Goal: Task Accomplishment & Management: Manage account settings

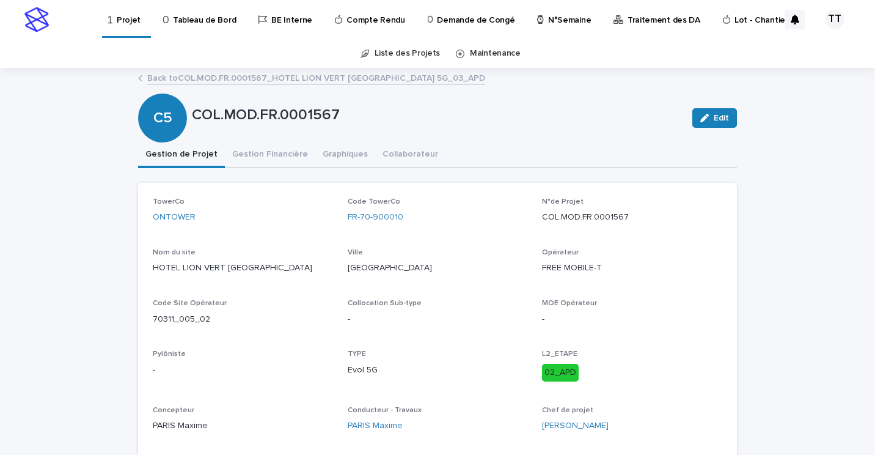
click at [192, 78] on link "Back to COL.MOD.FR.0001567_HOTEL LION VERT [GEOGRAPHIC_DATA] 5G_03_APD" at bounding box center [316, 77] width 338 height 14
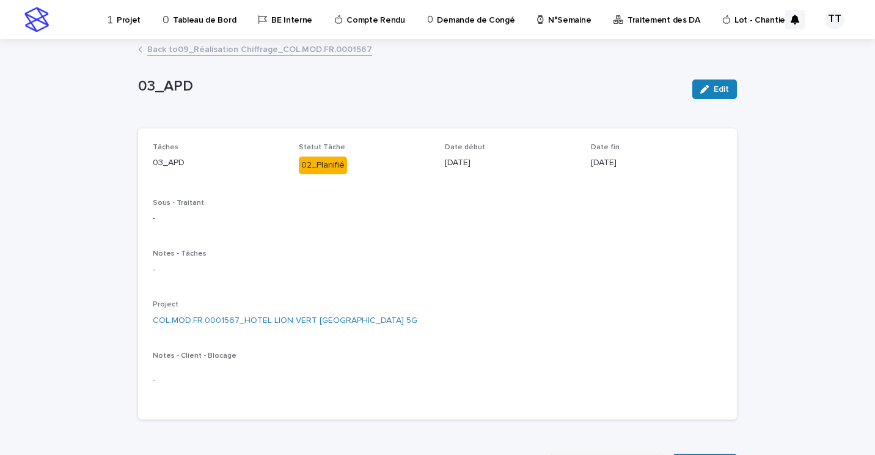
click at [227, 48] on link "Back to 09_Réalisation Chiffrage_COL.MOD.FR.0001567" at bounding box center [259, 49] width 225 height 14
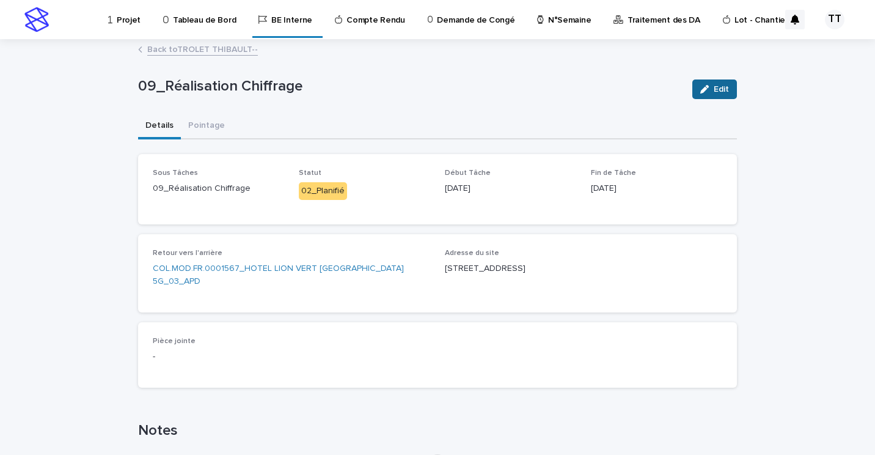
click at [714, 91] on span "Edit" at bounding box center [721, 89] width 15 height 9
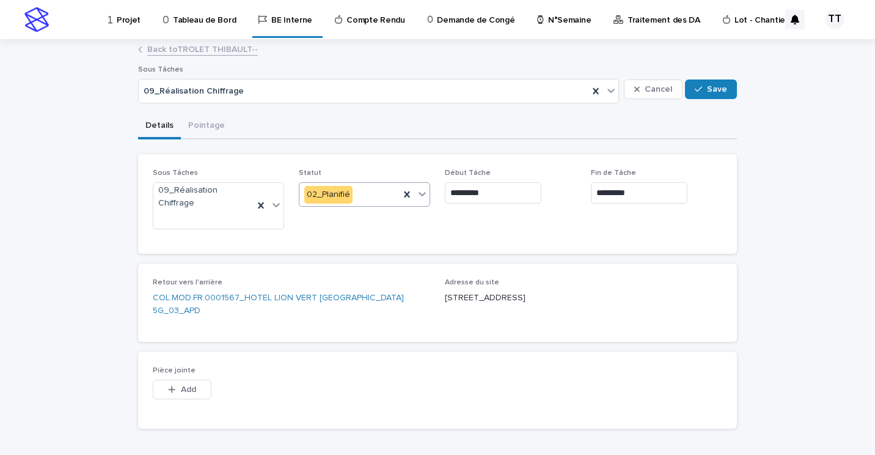
click at [371, 196] on div "02_Planifié" at bounding box center [349, 195] width 100 height 20
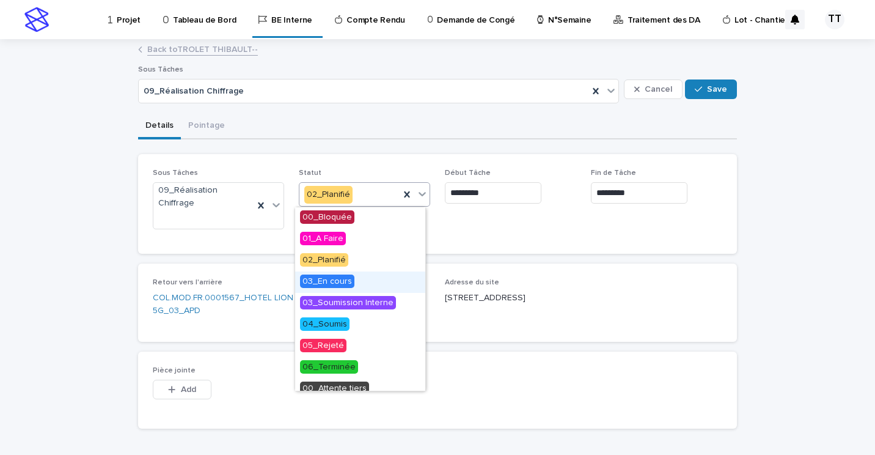
click at [350, 289] on div "03_En cours" at bounding box center [360, 281] width 130 height 21
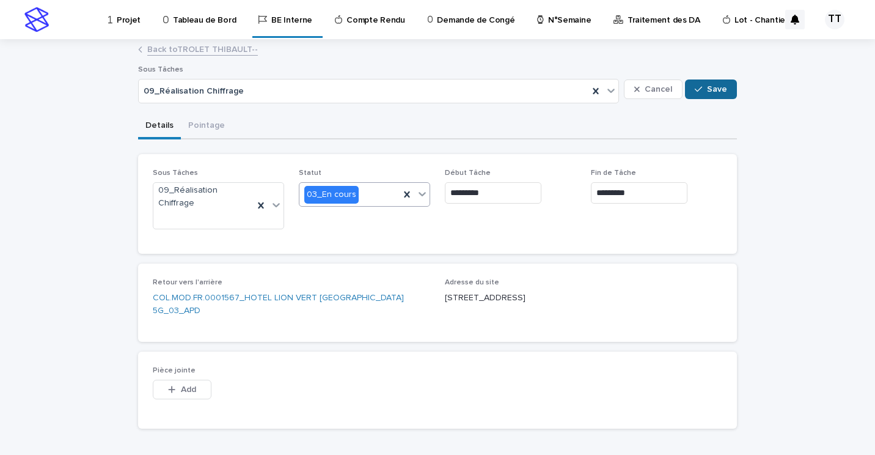
click at [717, 87] on span "Save" at bounding box center [717, 89] width 20 height 9
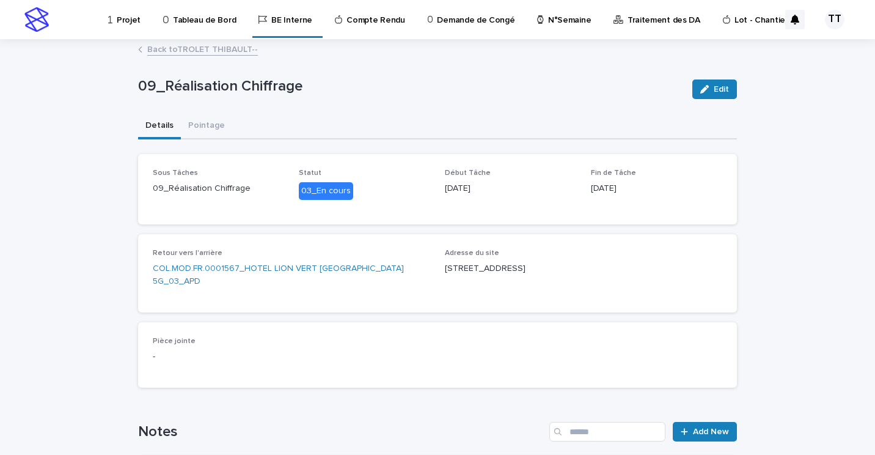
click at [210, 50] on link "Back to TROLET THIBAULT--" at bounding box center [202, 49] width 111 height 14
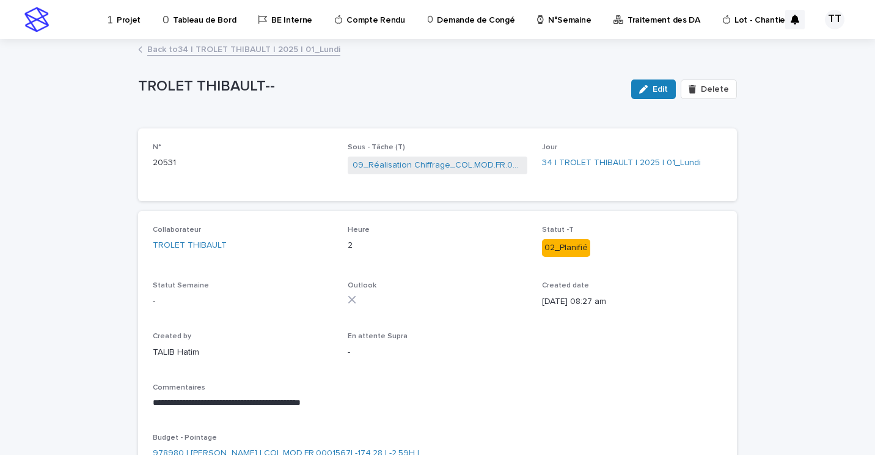
click at [212, 48] on link "Back to 34 | TROLET THIBAULT | 2025 | 01_Lundi" at bounding box center [243, 49] width 193 height 14
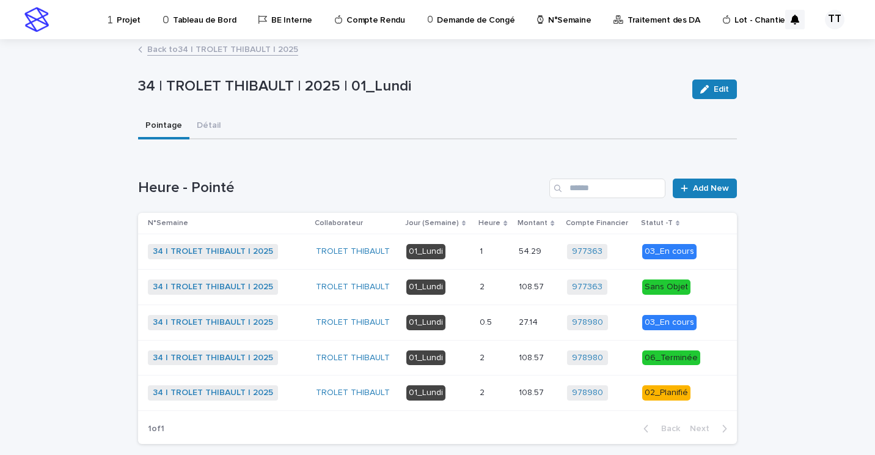
scroll to position [60, 0]
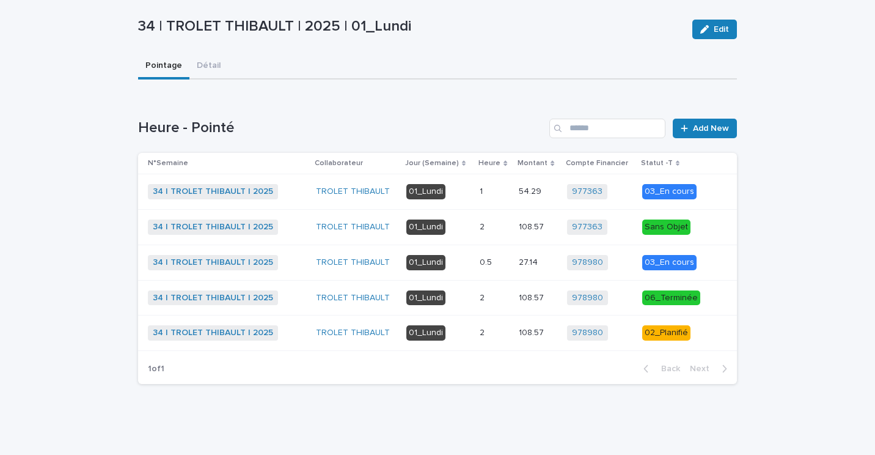
click at [490, 331] on p at bounding box center [494, 333] width 29 height 10
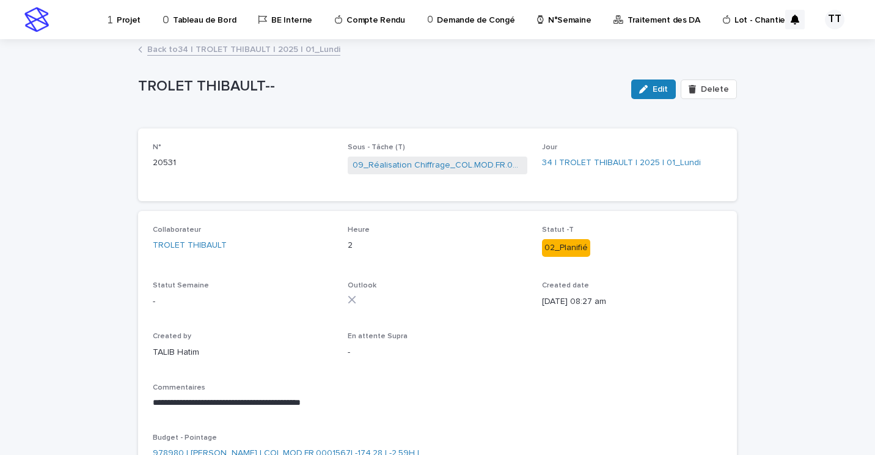
scroll to position [61, 0]
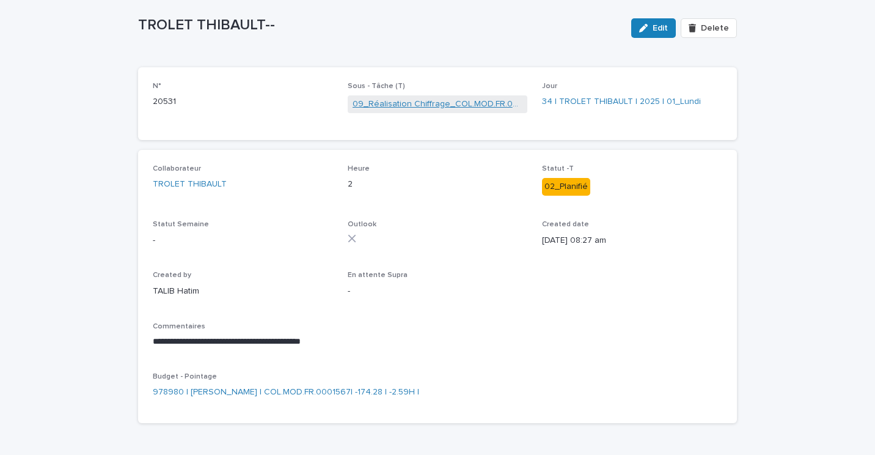
click at [428, 98] on link "09_Réalisation Chiffrage_COL.MOD.FR.0001567" at bounding box center [438, 104] width 171 height 13
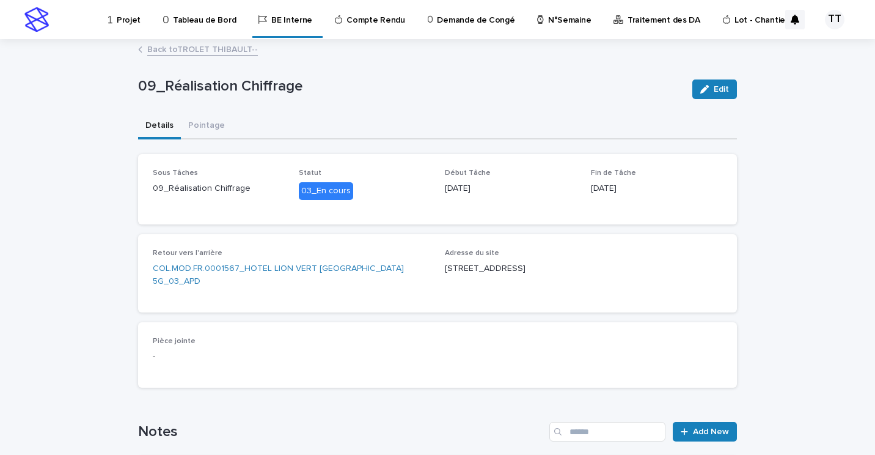
click at [207, 49] on link "Back to TROLET THIBAULT--" at bounding box center [202, 49] width 111 height 14
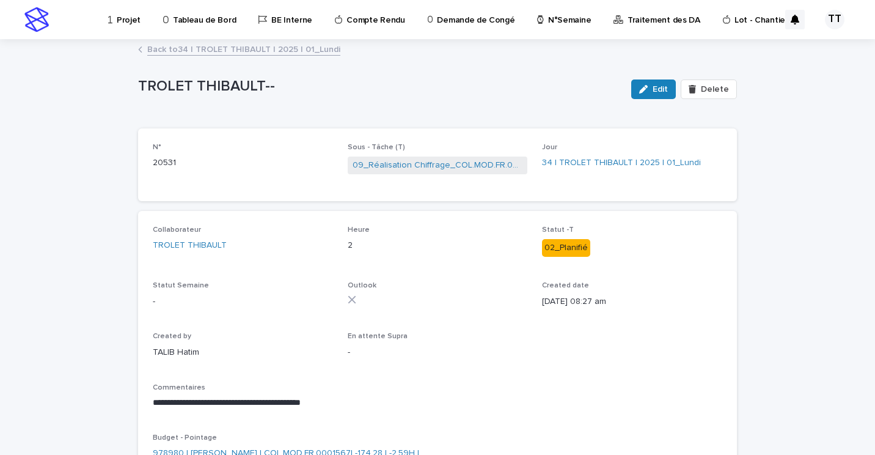
click at [294, 44] on link "Back to 34 | TROLET THIBAULT | 2025 | 01_Lundi" at bounding box center [243, 49] width 193 height 14
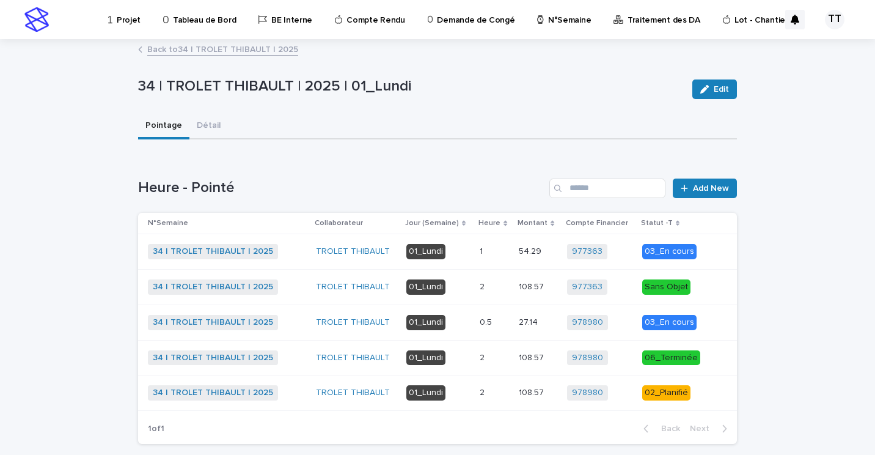
click at [471, 392] on td "01_Lundi" at bounding box center [438, 392] width 73 height 35
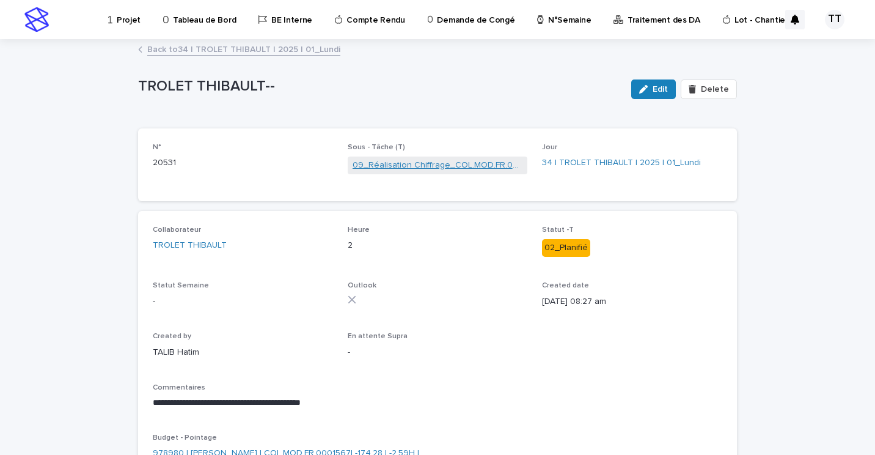
click at [375, 167] on link "09_Réalisation Chiffrage_COL.MOD.FR.0001567" at bounding box center [438, 165] width 171 height 13
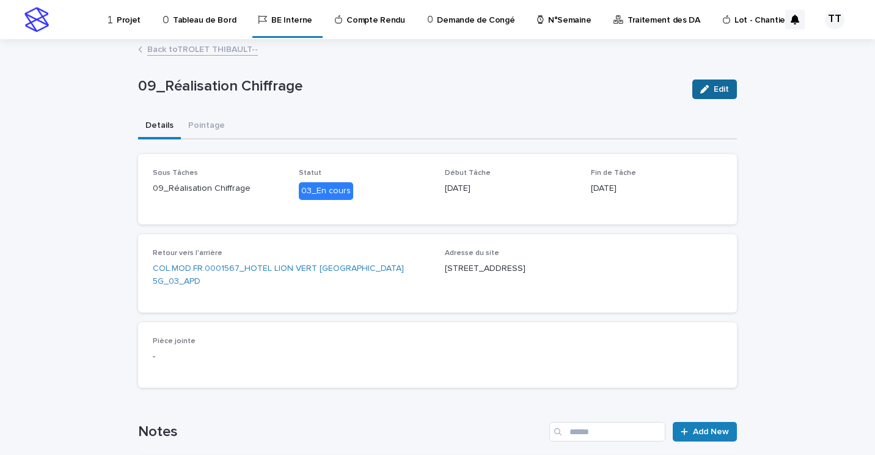
click at [700, 89] on icon "button" at bounding box center [704, 89] width 9 height 9
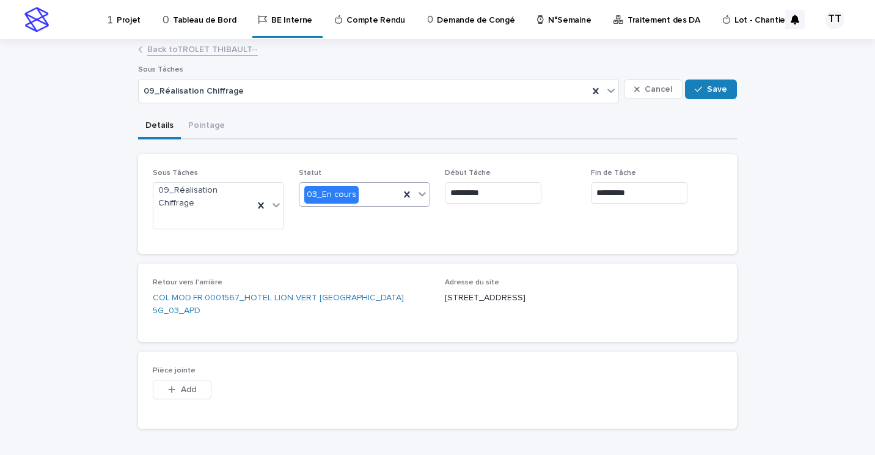
click at [359, 199] on div "03_En cours" at bounding box center [349, 195] width 100 height 20
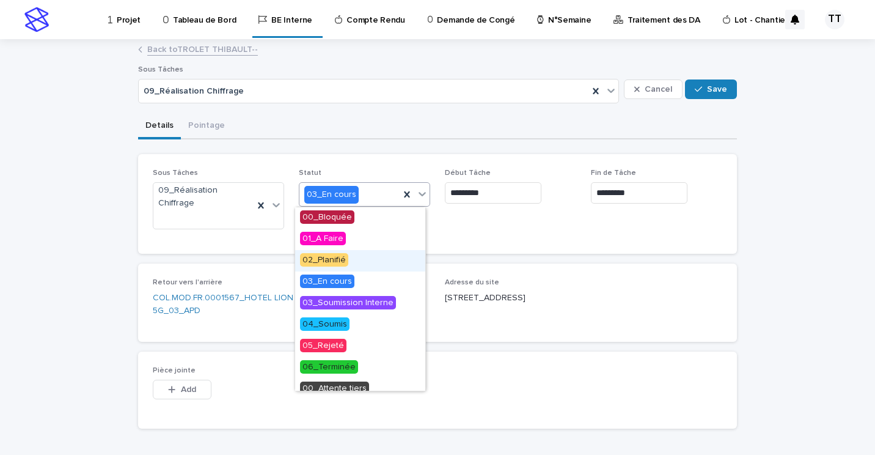
click at [349, 262] on div "02_Planifié" at bounding box center [360, 260] width 130 height 21
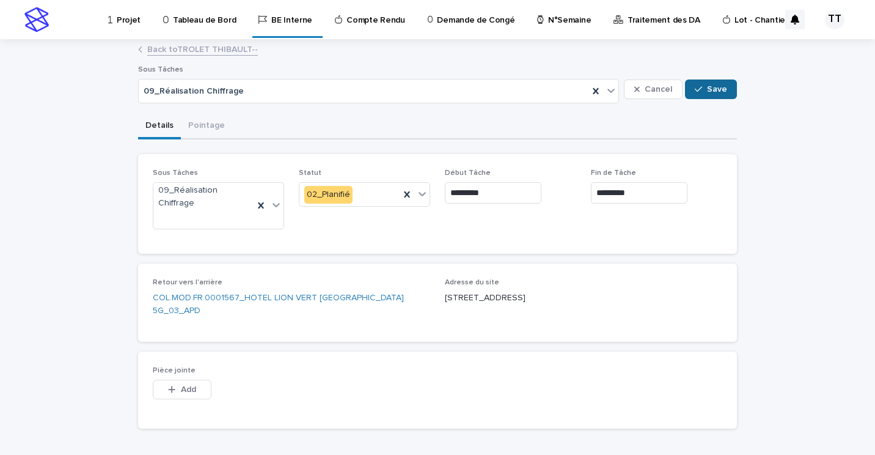
click at [700, 91] on div "button" at bounding box center [701, 89] width 12 height 9
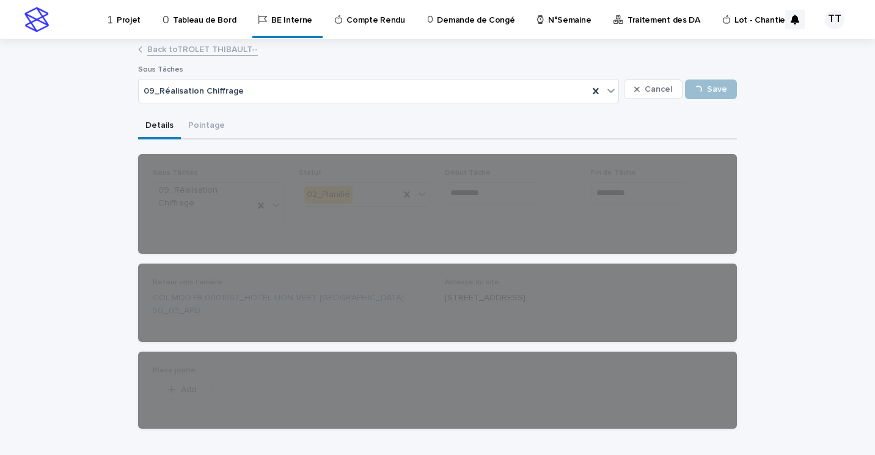
click at [187, 45] on link "Back to TROLET THIBAULT--" at bounding box center [202, 49] width 111 height 14
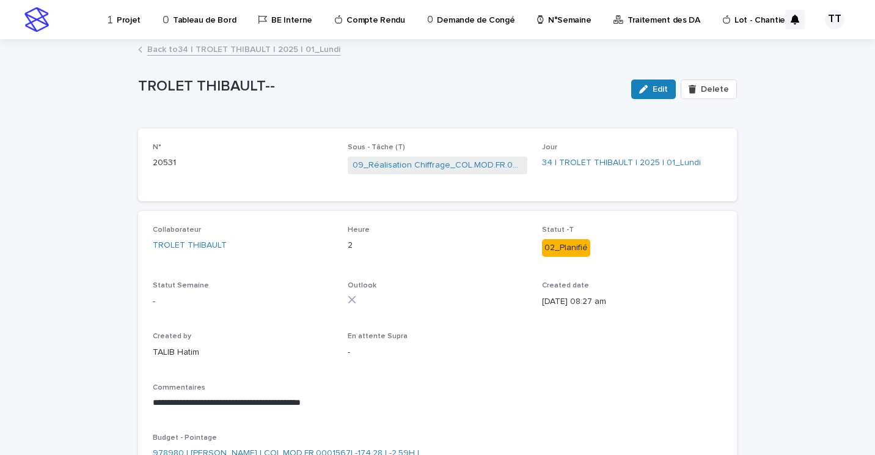
click at [224, 51] on link "Back to 34 | TROLET THIBAULT | 2025 | 01_Lundi" at bounding box center [243, 49] width 193 height 14
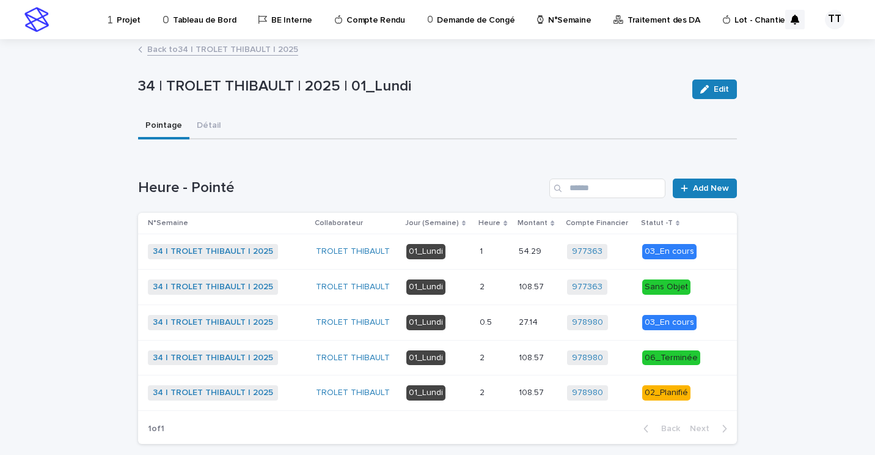
click at [535, 383] on div "108.57 108.57" at bounding box center [538, 393] width 38 height 20
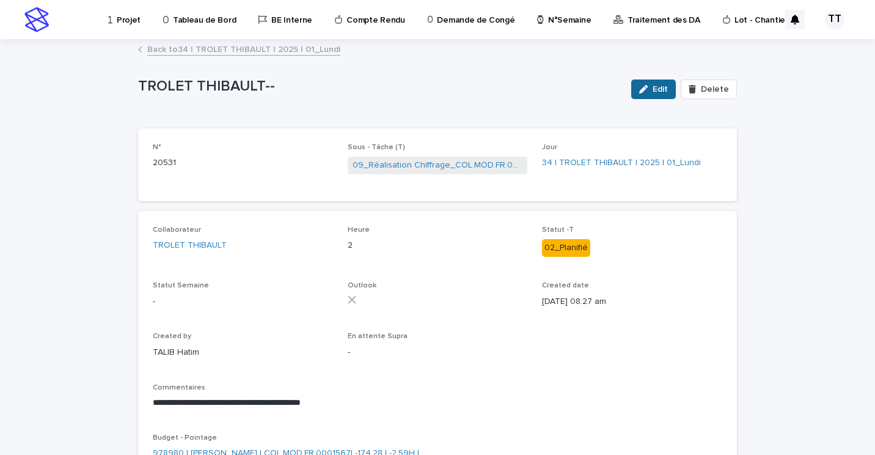
click at [635, 83] on button "Edit" at bounding box center [653, 89] width 45 height 20
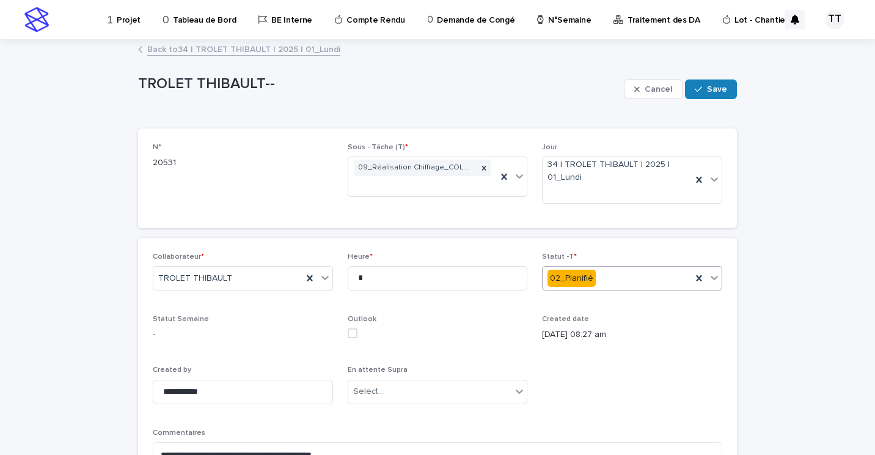
click at [609, 274] on div "02_Planifié" at bounding box center [617, 278] width 149 height 20
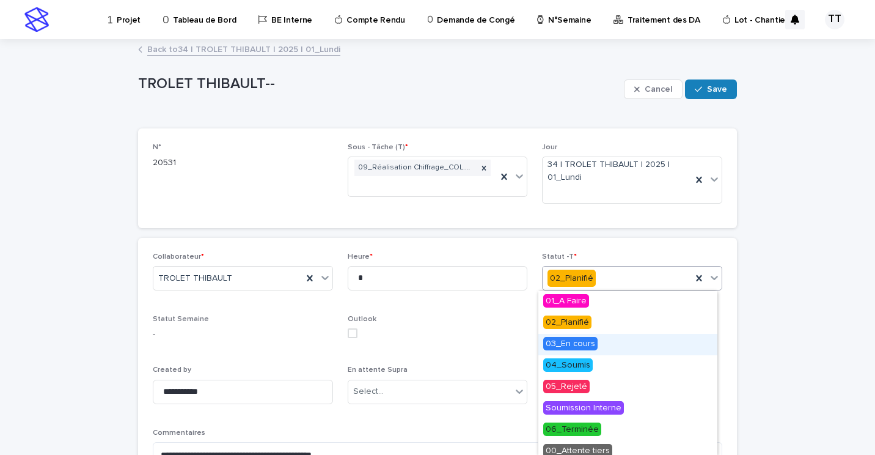
click at [582, 343] on span "03_En cours" at bounding box center [570, 343] width 54 height 13
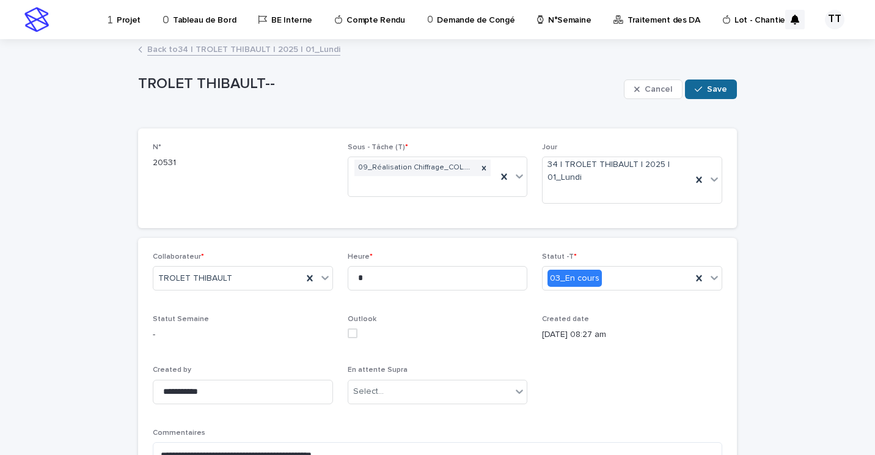
click at [717, 90] on span "Save" at bounding box center [717, 89] width 20 height 9
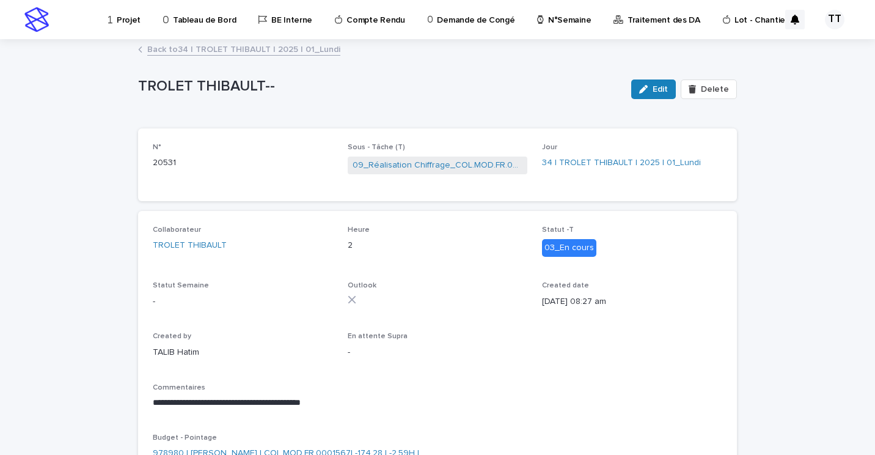
click at [243, 51] on link "Back to 34 | TROLET THIBAULT | 2025 | 01_Lundi" at bounding box center [243, 49] width 193 height 14
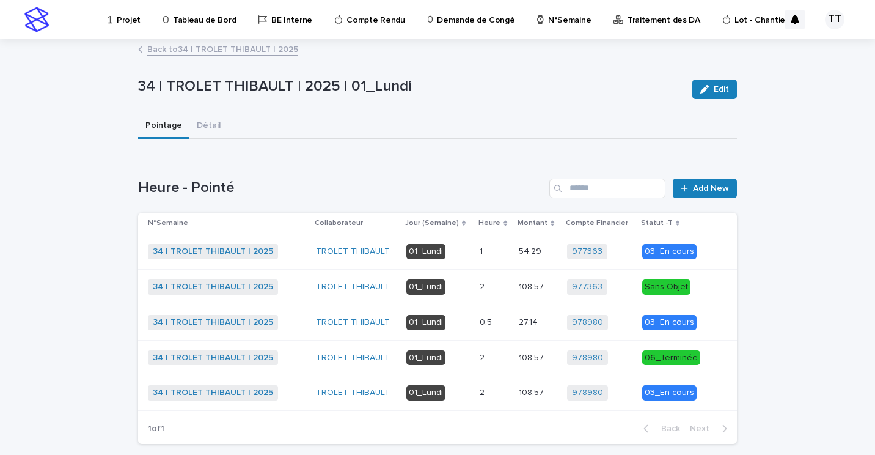
click at [213, 48] on link "Back to 34 | TROLET THIBAULT | 2025" at bounding box center [222, 49] width 151 height 14
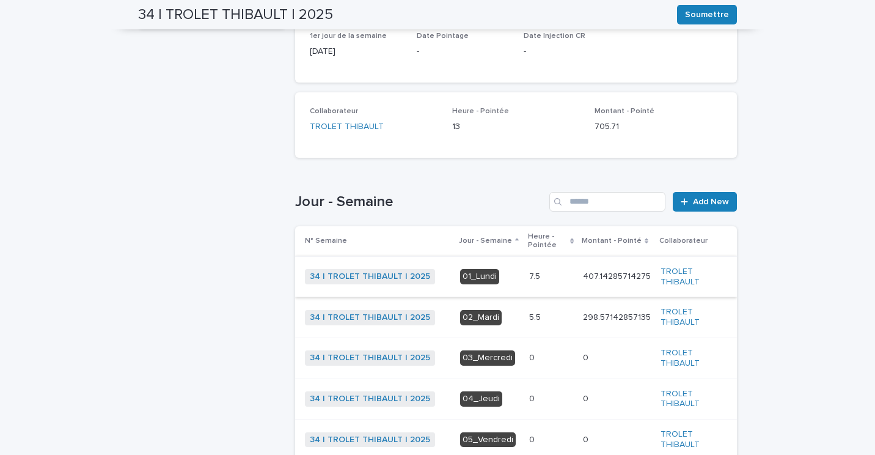
scroll to position [244, 0]
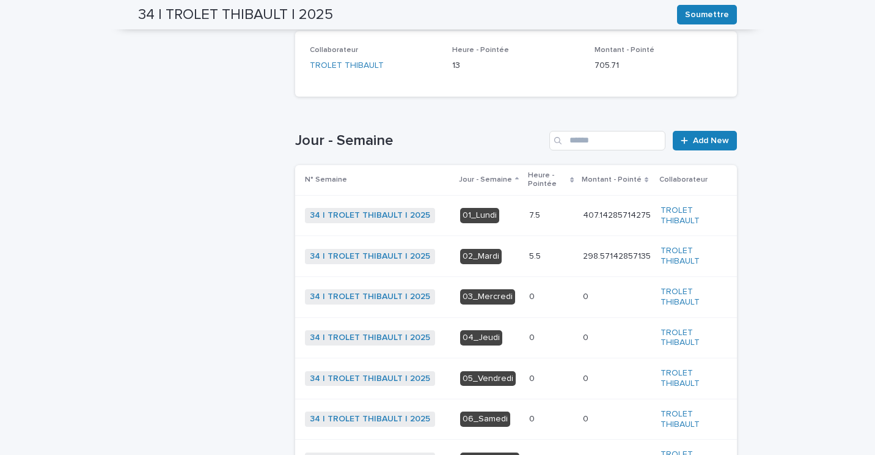
click at [529, 254] on p "5.5" at bounding box center [536, 255] width 14 height 13
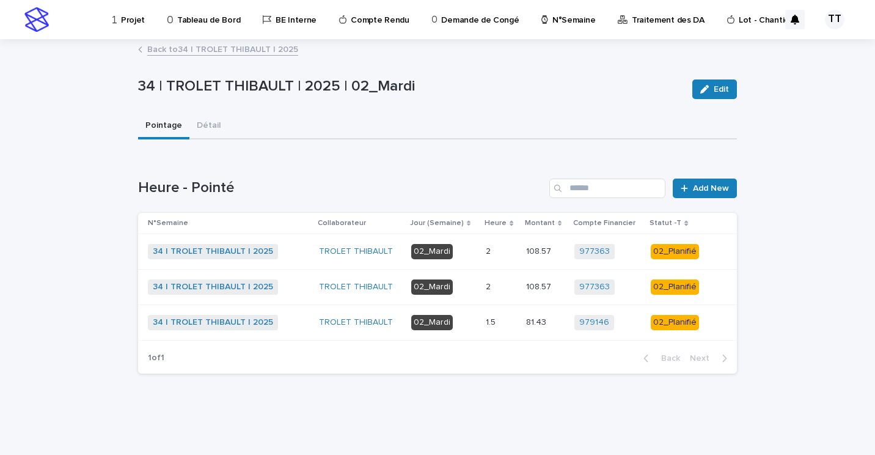
click at [497, 321] on p "1.5" at bounding box center [492, 321] width 12 height 13
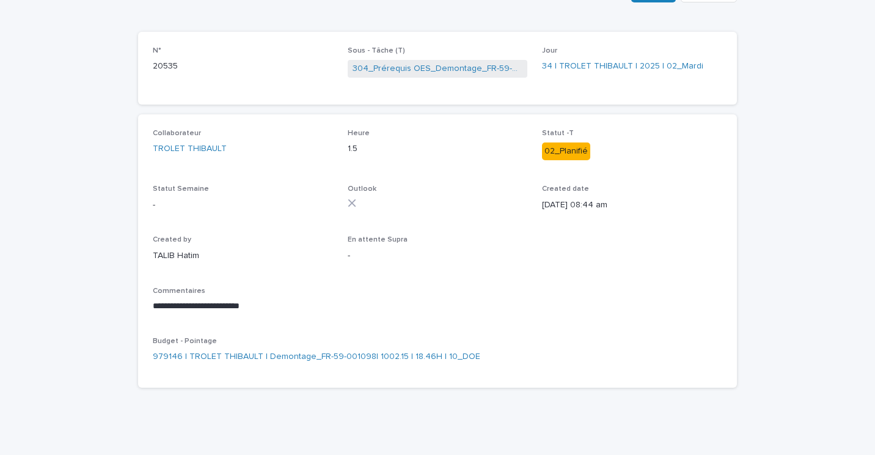
scroll to position [35, 0]
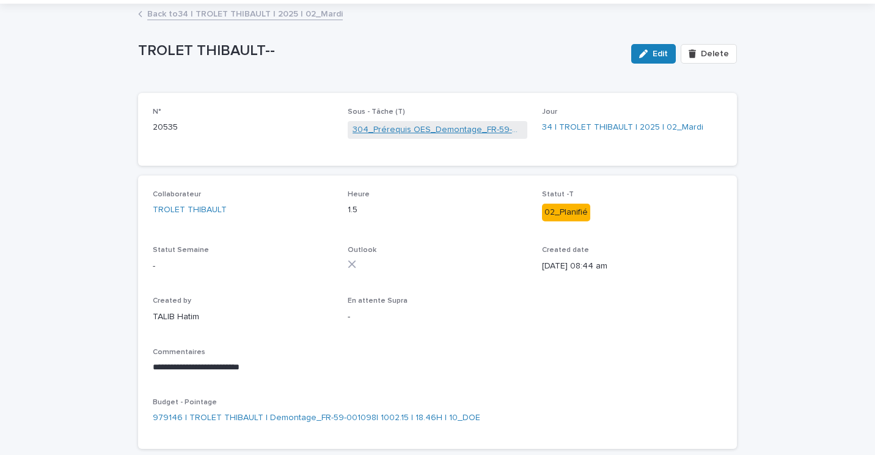
click at [435, 130] on link "304_Prérequis OES_Demontage_FR-59-001098" at bounding box center [438, 129] width 171 height 13
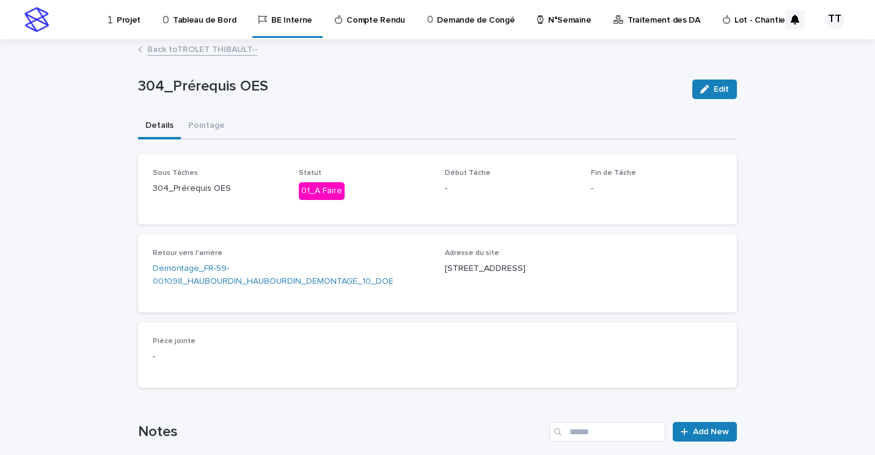
drag, startPoint x: 452, startPoint y: 194, endPoint x: 372, endPoint y: 105, distance: 119.9
click at [379, 105] on div "304_Prérequis OES Edit" at bounding box center [437, 89] width 599 height 49
click at [183, 42] on link "Back to TROLET THIBAULT--" at bounding box center [202, 49] width 111 height 14
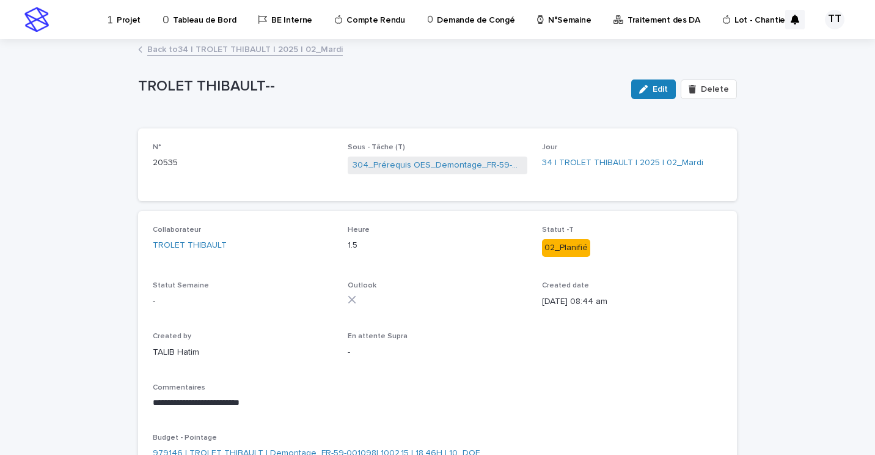
click at [185, 45] on link "Back to 34 | TROLET THIBAULT | 2025 | 02_Mardi" at bounding box center [245, 49] width 196 height 14
